Goal: Task Accomplishment & Management: Use online tool/utility

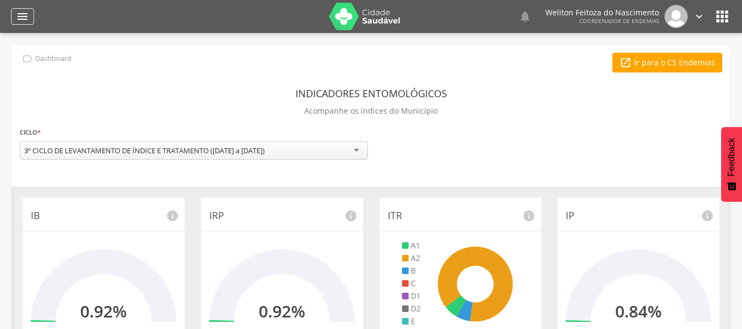
click at [19, 14] on icon "" at bounding box center [22, 16] width 13 height 13
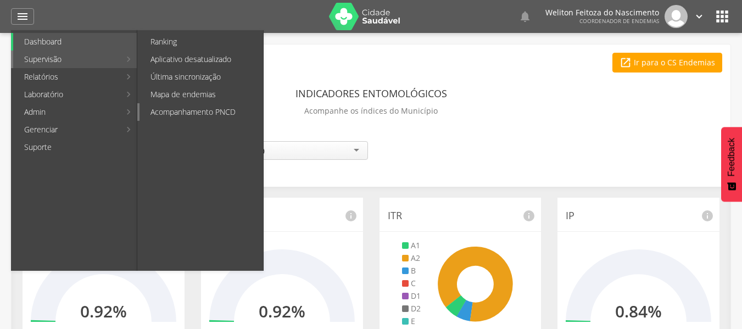
click at [177, 108] on link "Acompanhamento PNCD" at bounding box center [201, 112] width 124 height 18
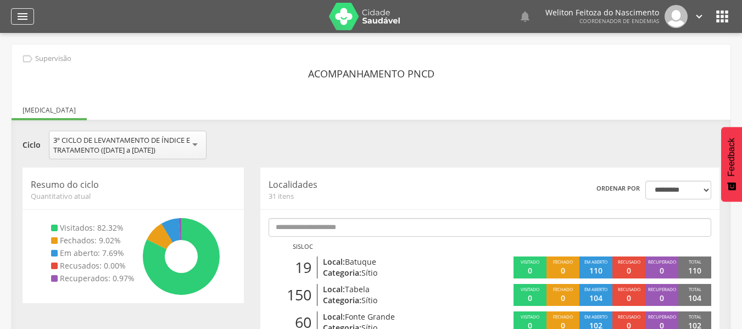
click at [26, 17] on icon "" at bounding box center [22, 16] width 13 height 13
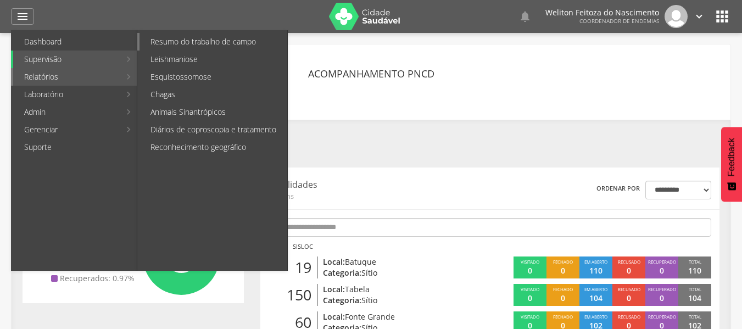
click at [189, 40] on link "Resumo do trabalho de campo" at bounding box center [213, 42] width 148 height 18
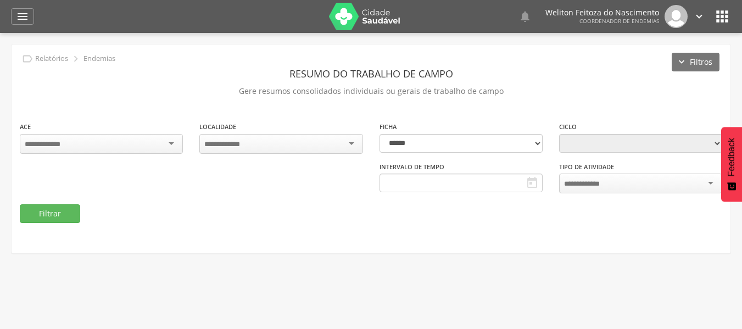
type input "**********"
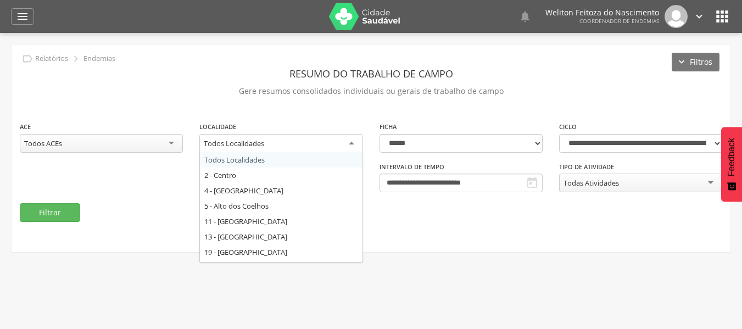
click at [351, 141] on div "Todos Localidades" at bounding box center [280, 144] width 163 height 20
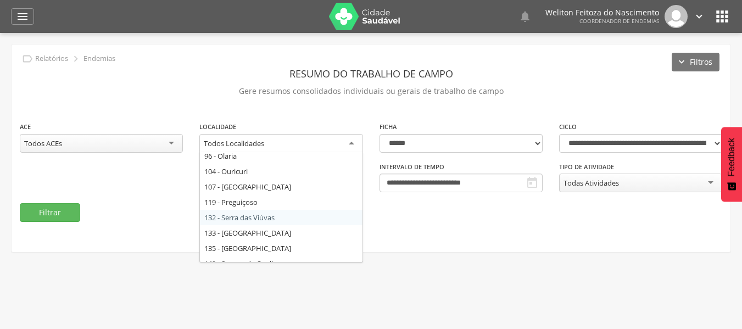
scroll to position [235, 0]
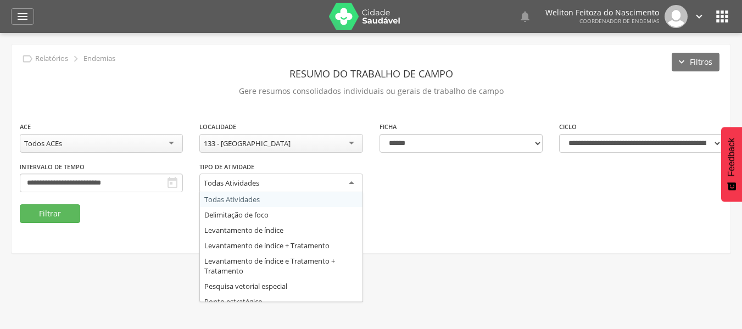
click at [351, 180] on div "Todas Atividades" at bounding box center [280, 183] width 163 height 20
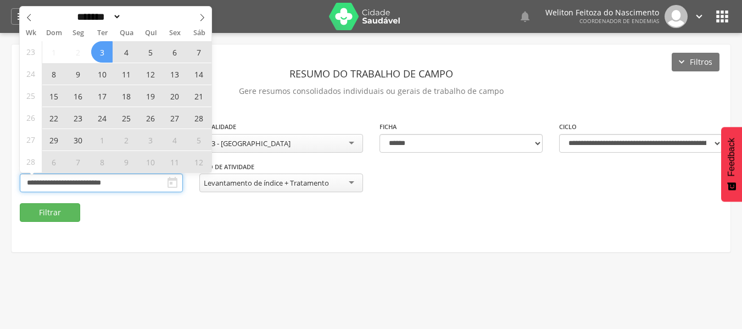
click at [149, 186] on input "**********" at bounding box center [101, 182] width 163 height 19
click at [199, 19] on icon at bounding box center [202, 18] width 8 height 8
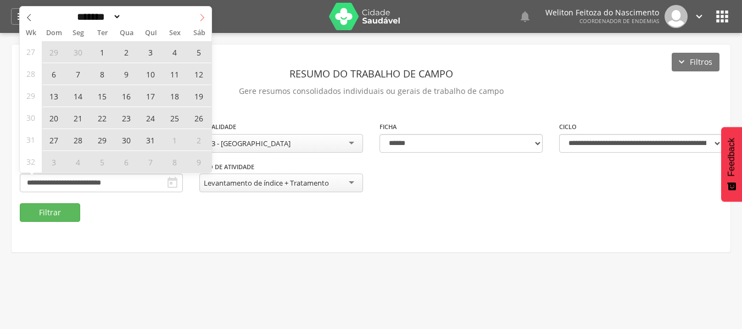
click at [199, 19] on icon at bounding box center [202, 18] width 8 height 8
select select "*"
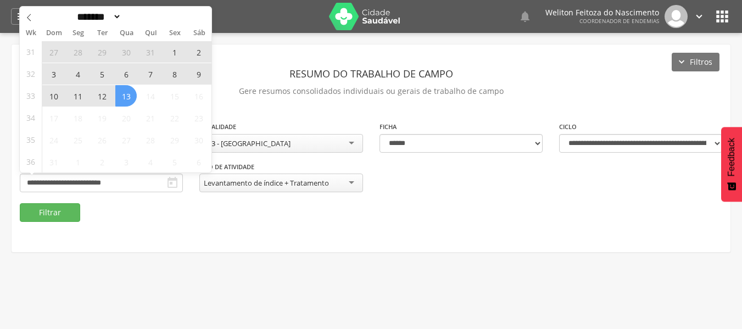
click at [126, 90] on span "13" at bounding box center [125, 95] width 21 height 21
type input "**********"
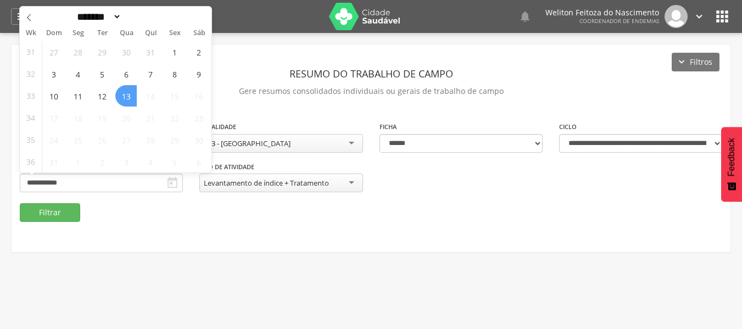
click at [126, 90] on span "13" at bounding box center [125, 95] width 21 height 21
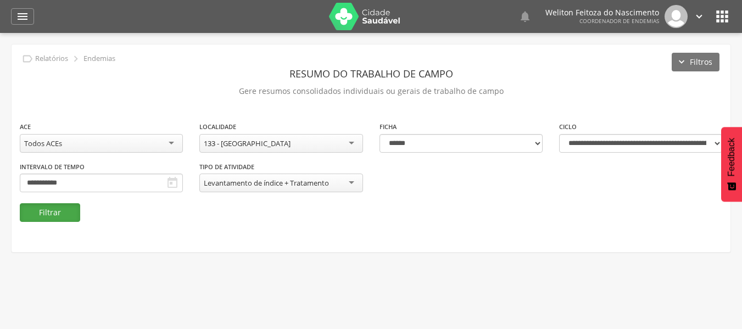
click at [55, 214] on button "Filtrar" at bounding box center [50, 212] width 60 height 19
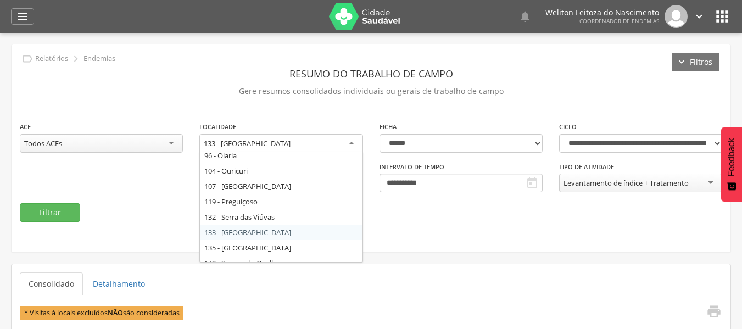
click at [350, 142] on div "133 - [GEOGRAPHIC_DATA]" at bounding box center [280, 144] width 163 height 20
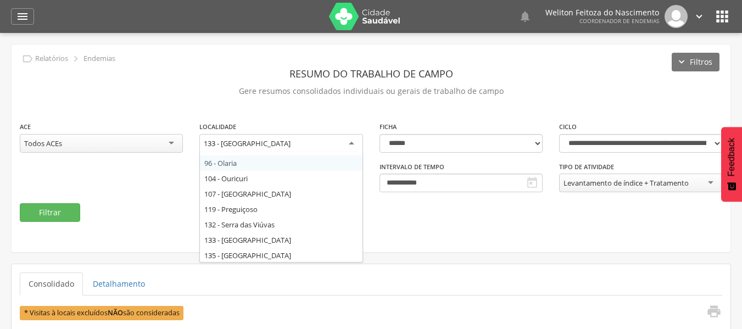
scroll to position [228, 0]
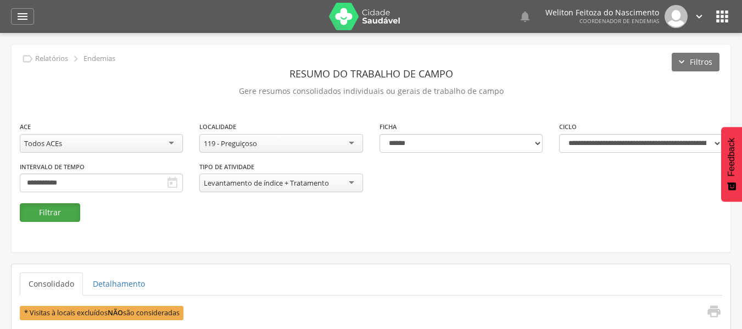
click at [47, 210] on button "Filtrar" at bounding box center [50, 212] width 60 height 19
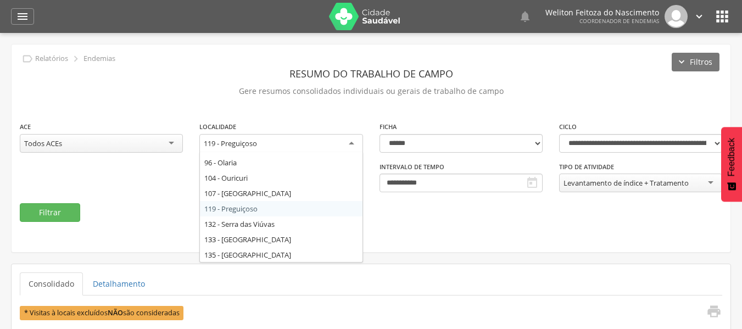
click at [352, 142] on div "119 - Preguiçoso" at bounding box center [280, 144] width 163 height 20
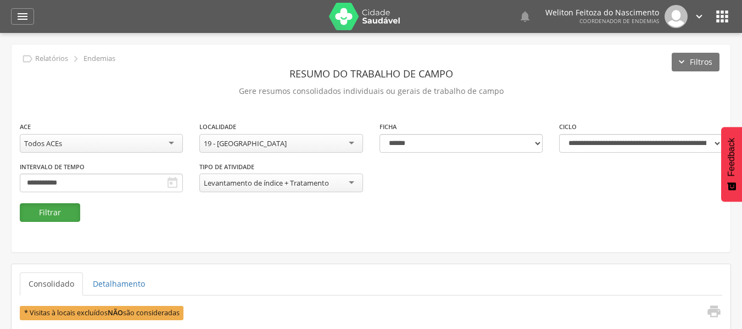
click at [47, 210] on button "Filtrar" at bounding box center [50, 212] width 60 height 19
